Goal: Find specific page/section: Find specific page/section

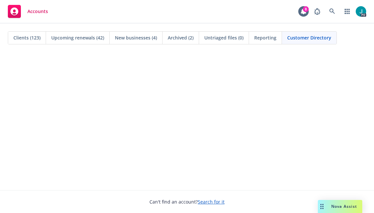
click at [31, 13] on span "Accounts" at bounding box center [37, 11] width 21 height 5
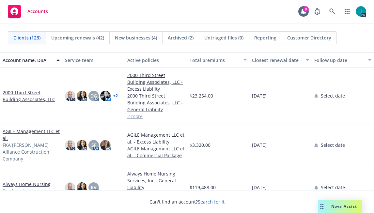
click at [29, 90] on link "2000 Third Street Building Associates, LLC" at bounding box center [31, 96] width 57 height 14
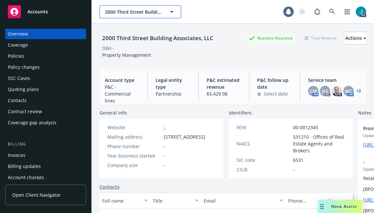
click at [124, 11] on span "2000 Third Street Building Associates, LLC" at bounding box center [133, 11] width 56 height 7
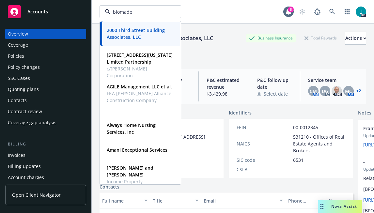
type input "biomade"
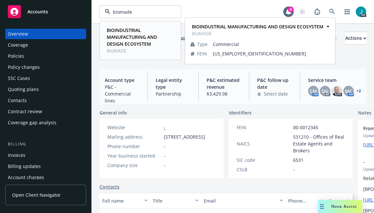
click at [118, 31] on strong "BIOINDUSTRIAL MANUFACTURING AND DESIGN ECOSYSTEM" at bounding box center [132, 37] width 50 height 20
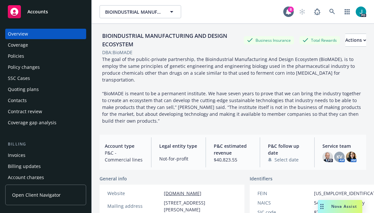
click at [27, 62] on div "Policy changes" at bounding box center [24, 67] width 32 height 10
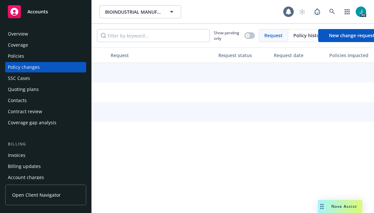
click at [25, 56] on div "Policies" at bounding box center [46, 56] width 76 height 10
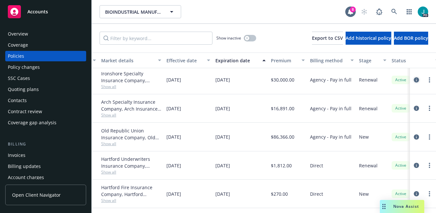
scroll to position [0, 189]
